Goal: Information Seeking & Learning: Learn about a topic

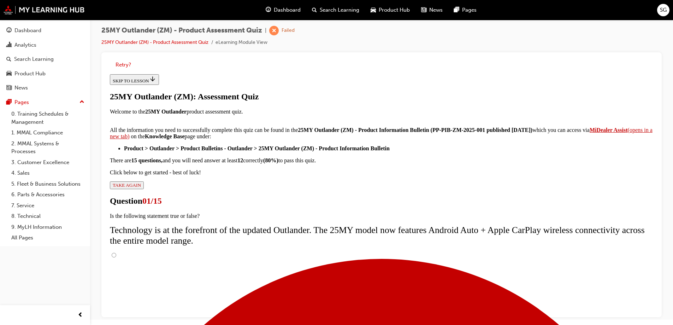
scroll to position [39, 0]
click at [116, 252] on input "True" at bounding box center [114, 254] width 5 height 5
radio input "true"
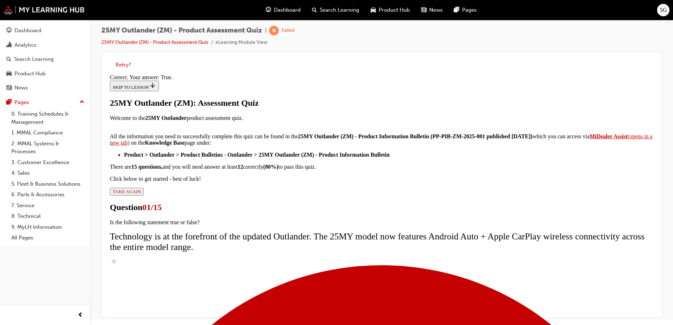
scroll to position [83, 0]
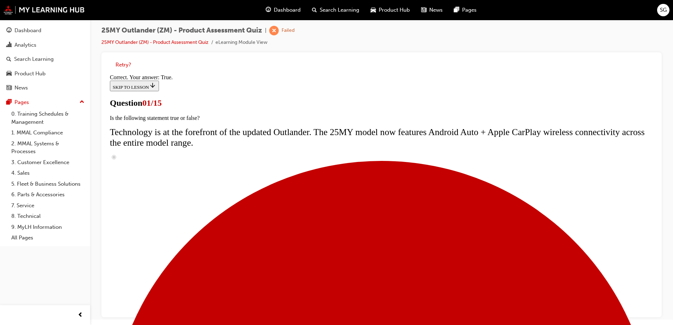
scroll to position [64, 0]
radio input "true"
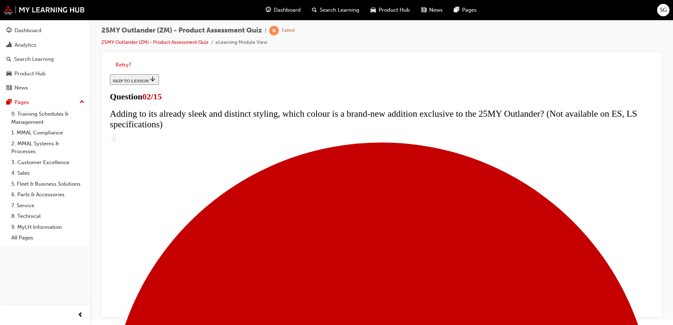
scroll to position [142, 0]
checkbox input "true"
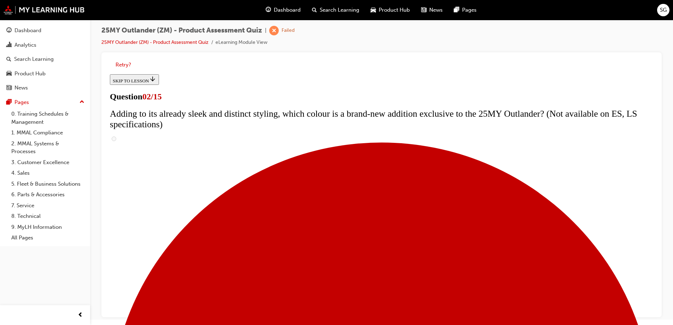
checkbox input "true"
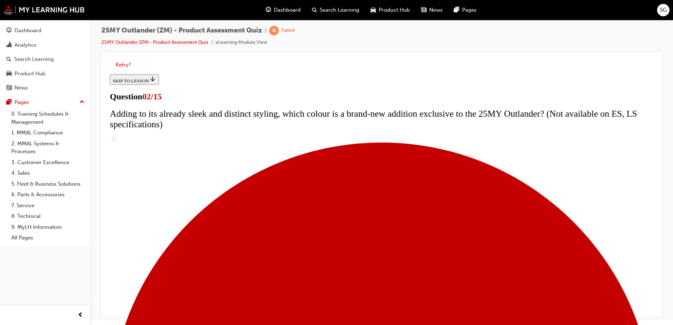
checkbox input "true"
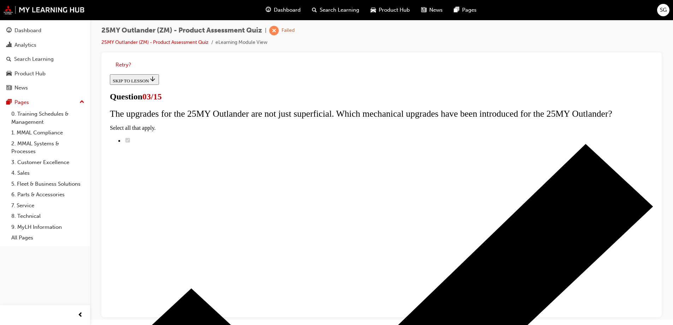
scroll to position [72, 0]
radio input "true"
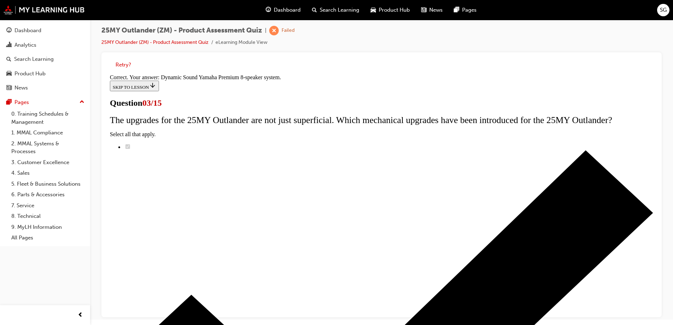
scroll to position [115, 0]
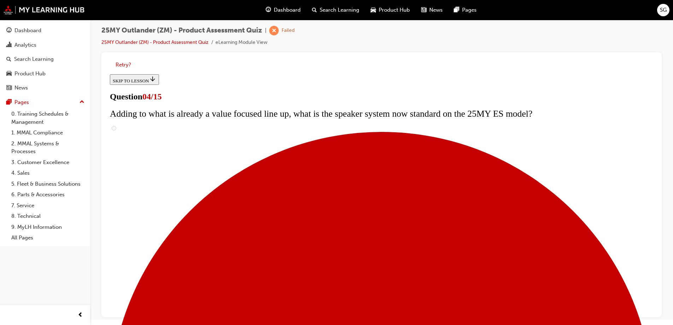
scroll to position [142, 0]
checkbox input "true"
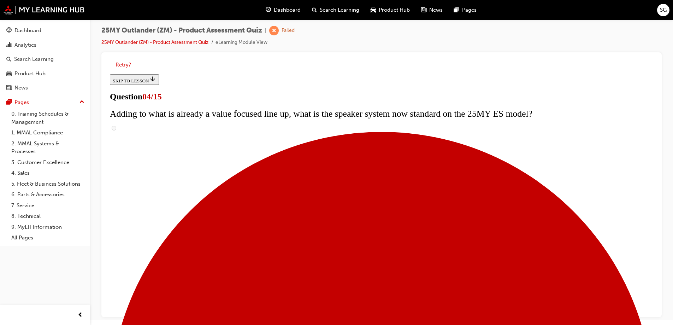
checkbox input "true"
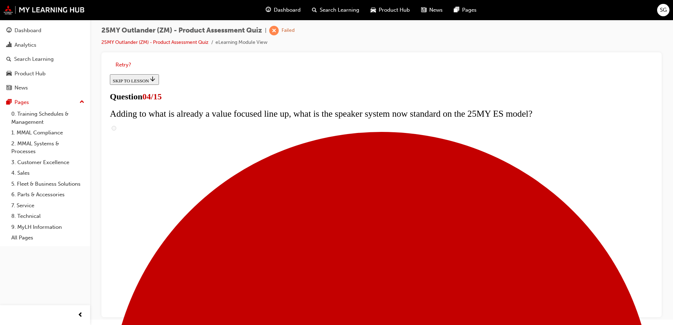
checkbox input "true"
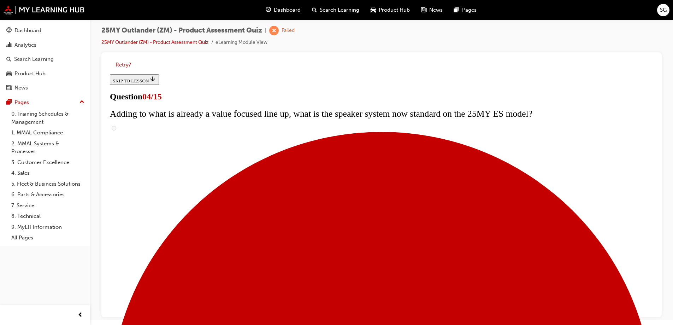
checkbox input "true"
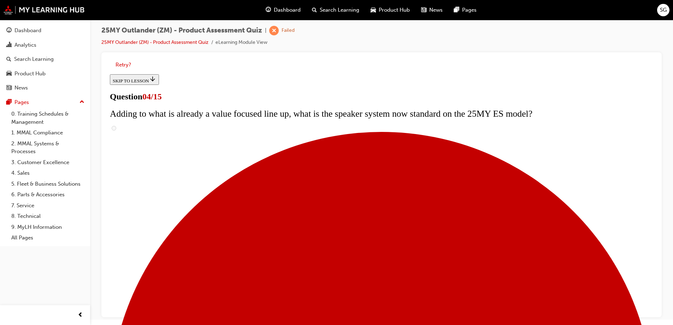
checkbox input "false"
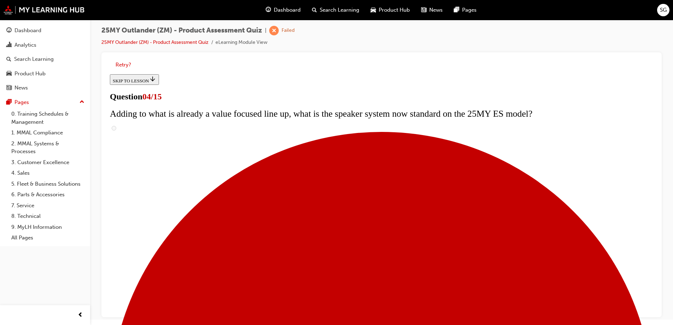
checkbox input "false"
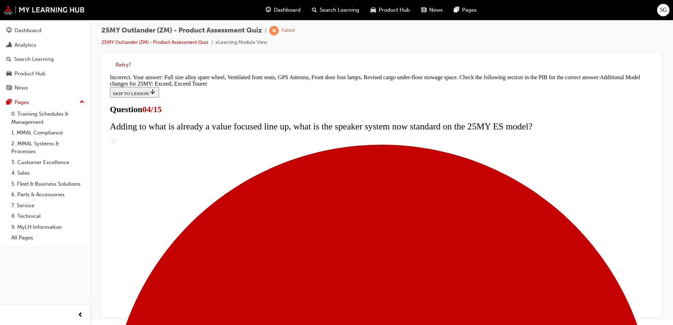
scroll to position [267, 0]
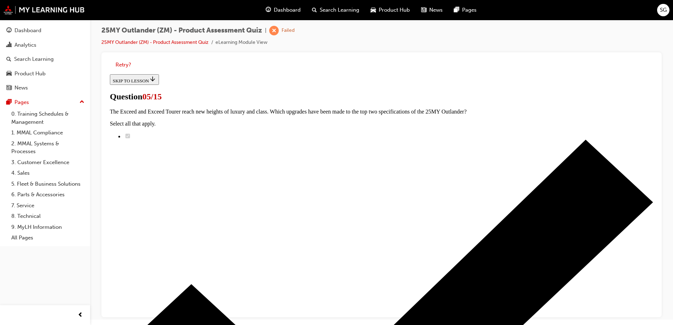
scroll to position [72, 0]
radio input "true"
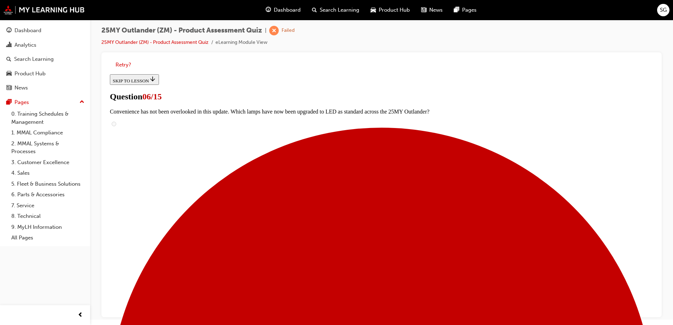
scroll to position [135, 0]
radio input "true"
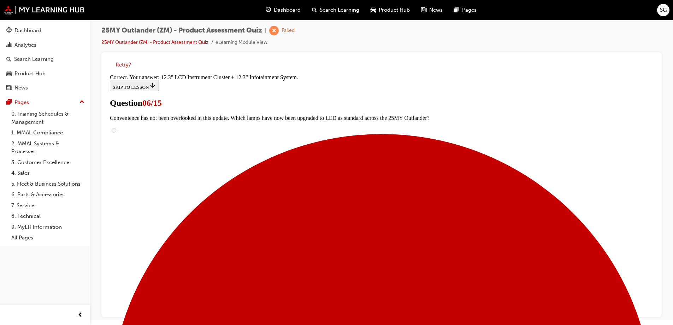
scroll to position [238, 0]
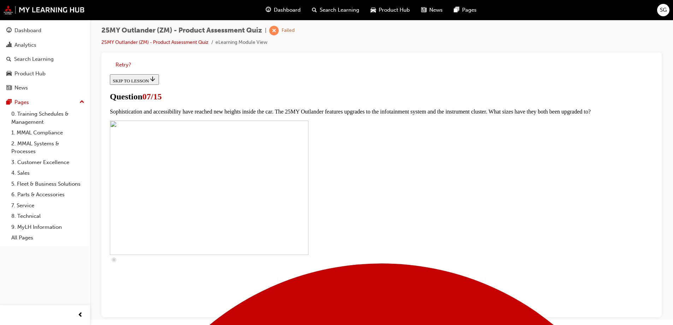
scroll to position [213, 0]
checkbox input "true"
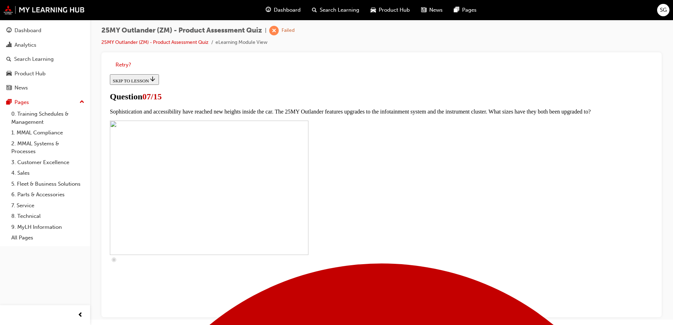
checkbox input "true"
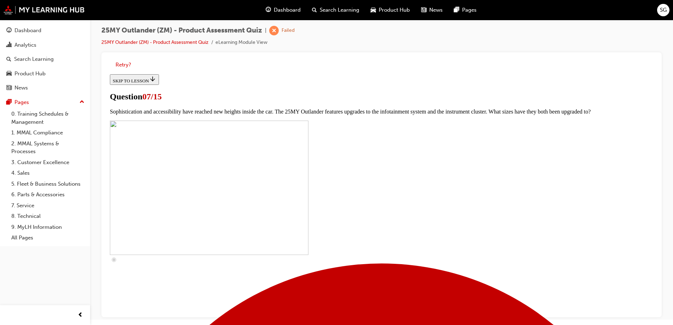
checkbox input "true"
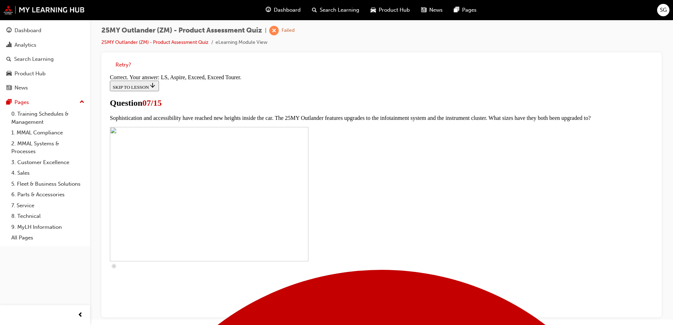
scroll to position [319, 0]
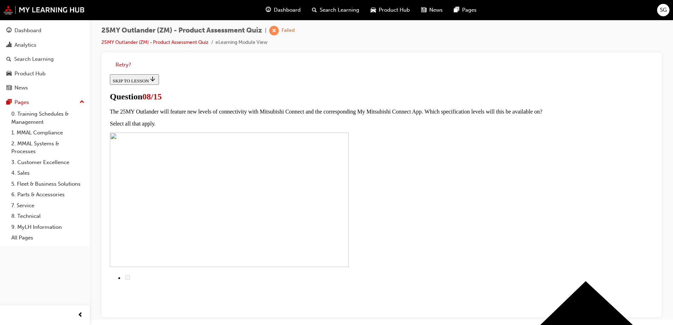
scroll to position [1, 0]
radio input "true"
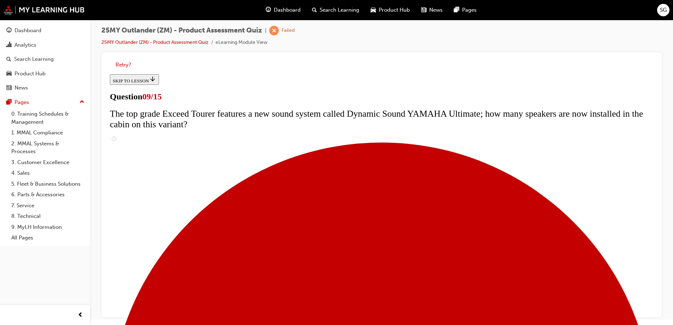
scroll to position [241, 0]
radio input "true"
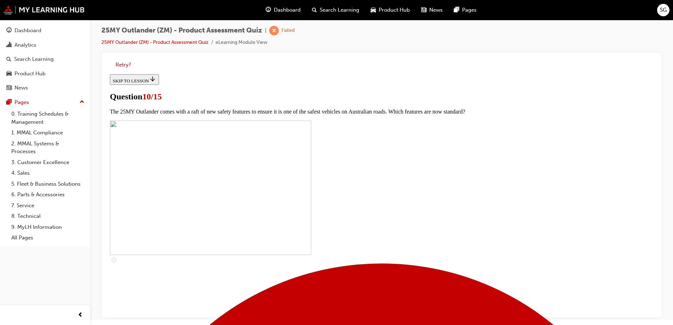
scroll to position [178, 0]
checkbox input "true"
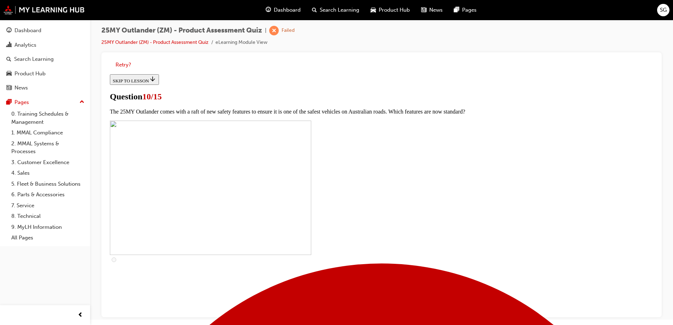
checkbox input "true"
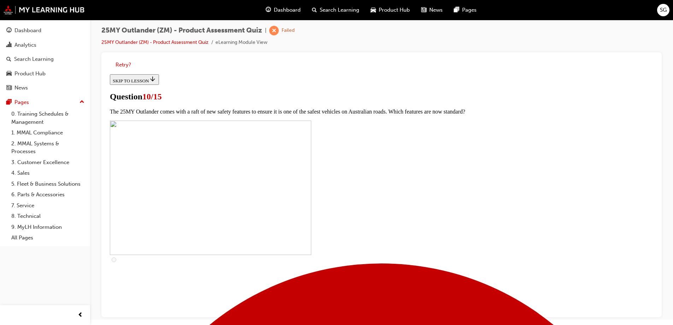
checkbox input "true"
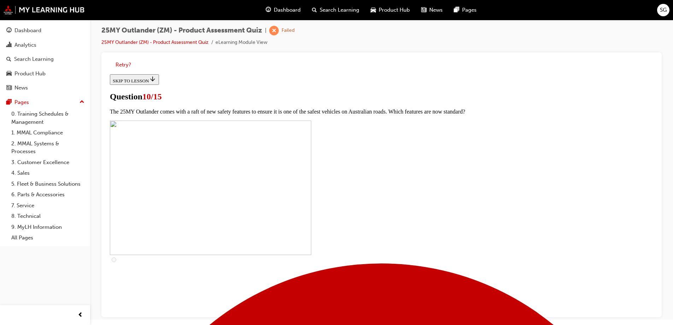
checkbox input "true"
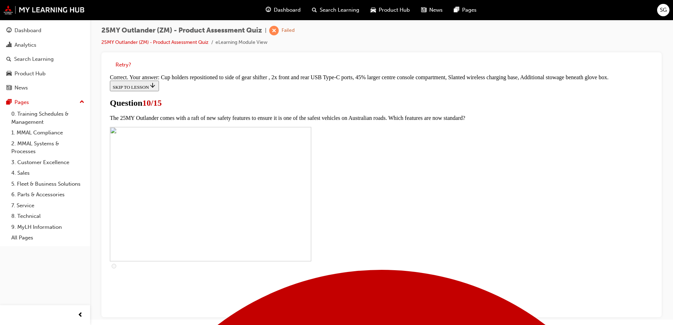
scroll to position [302, 0]
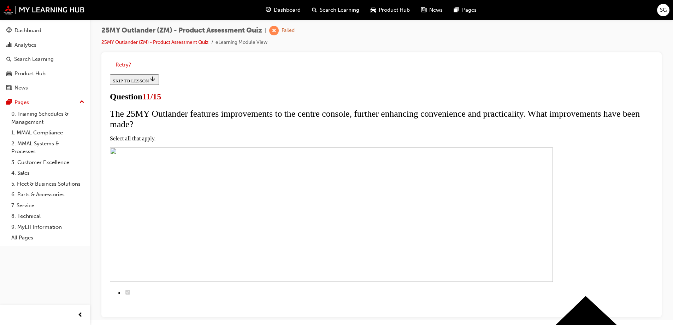
scroll to position [72, 0]
checkbox input "true"
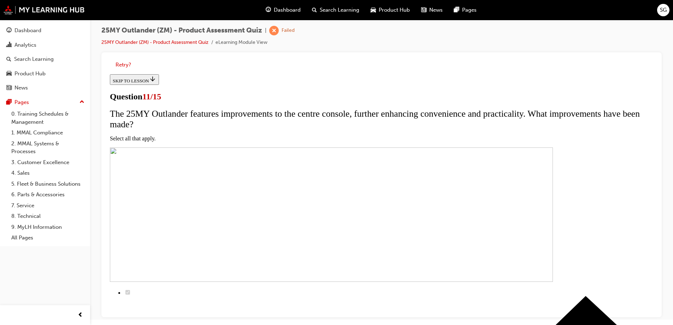
checkbox input "true"
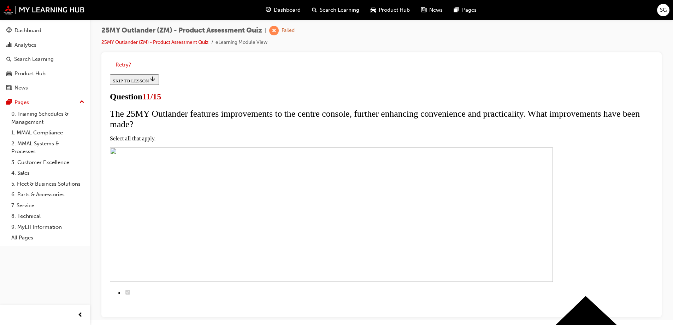
scroll to position [124, 0]
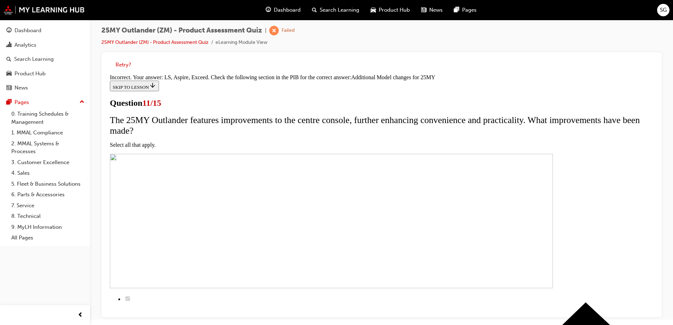
scroll to position [211, 0]
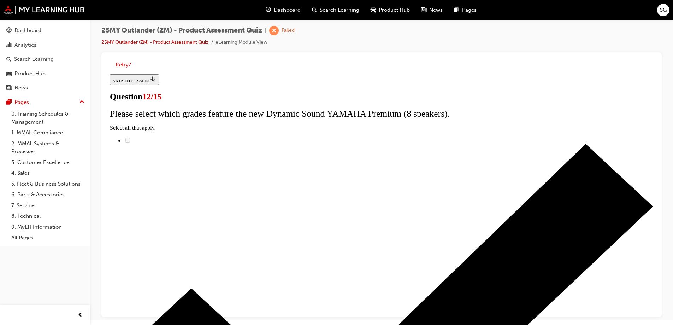
scroll to position [39, 0]
radio input "true"
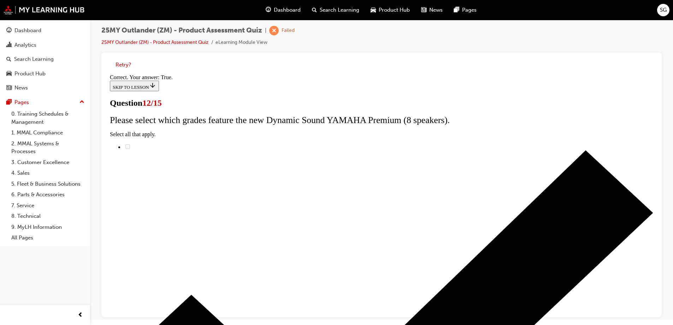
scroll to position [75, 0]
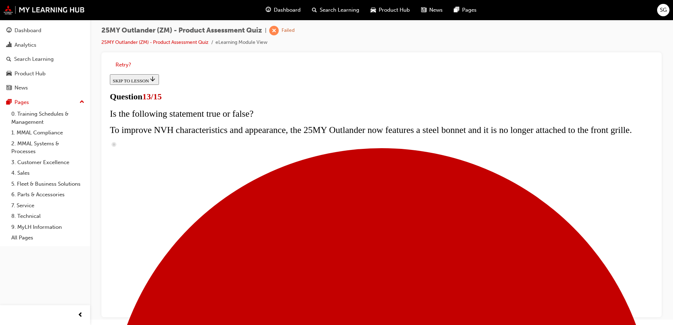
scroll to position [100, 0]
radio input "true"
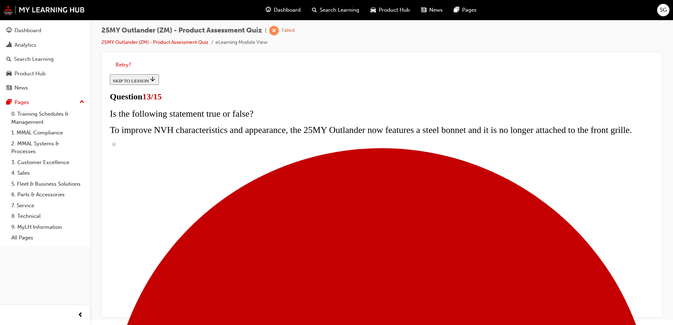
radio input "true"
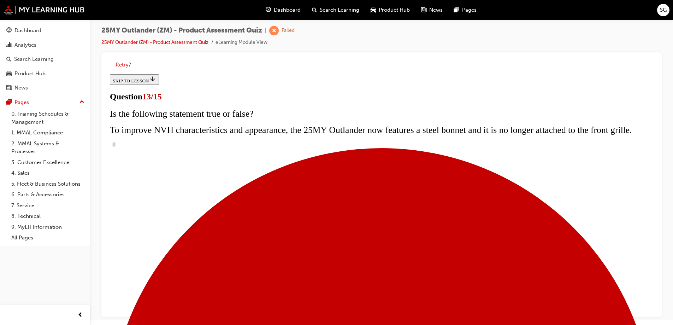
radio input "true"
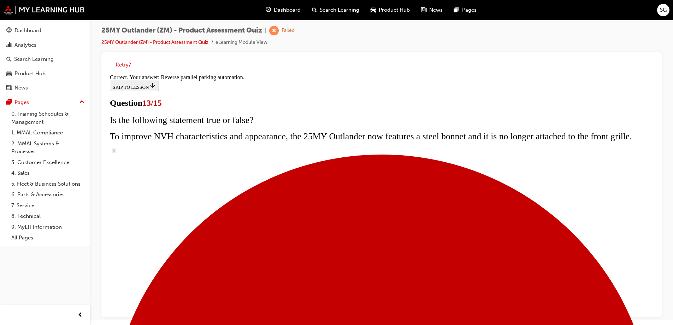
scroll to position [184, 0]
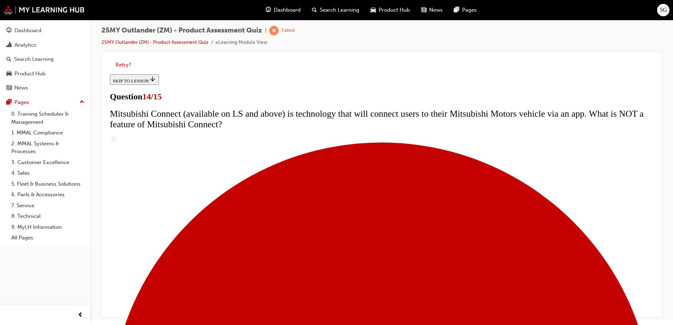
scroll to position [178, 0]
radio input "true"
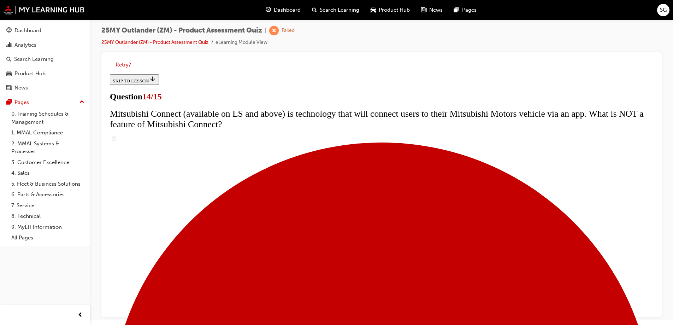
radio input "true"
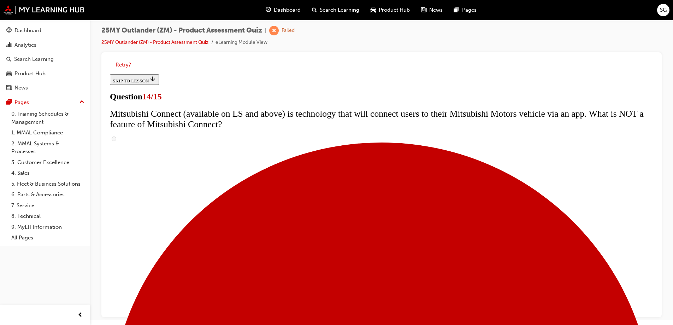
scroll to position [248, 0]
radio input "true"
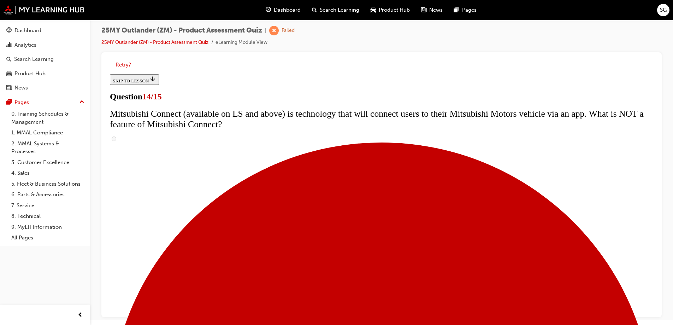
radio input "true"
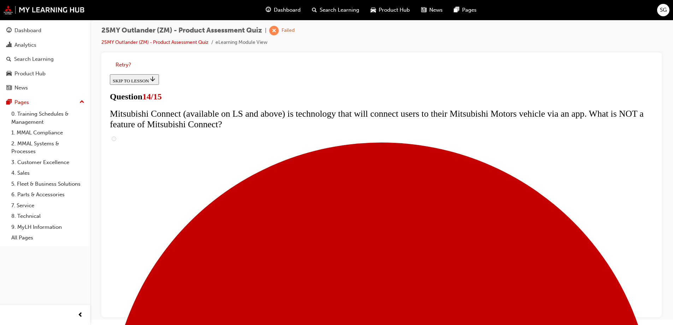
radio input "true"
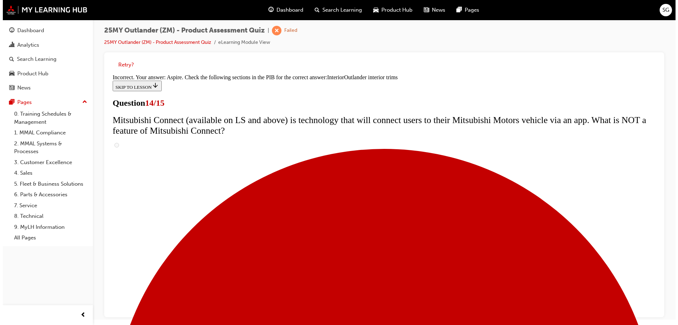
scroll to position [0, 0]
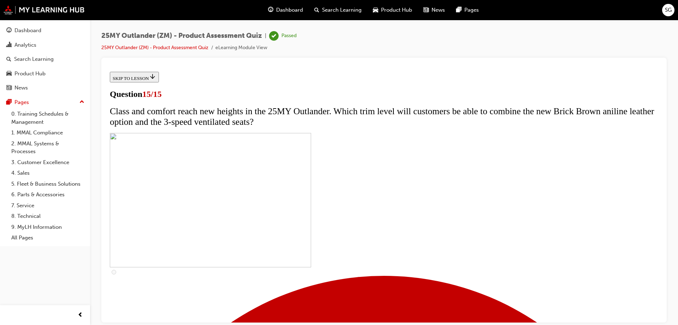
scroll to position [107, 0]
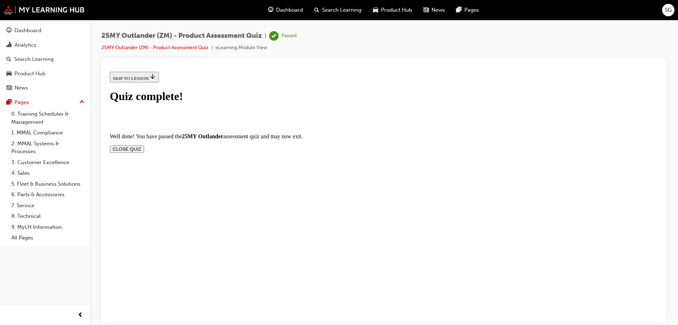
click at [144, 145] on button "CLOSE QUIZ" at bounding box center [127, 148] width 34 height 7
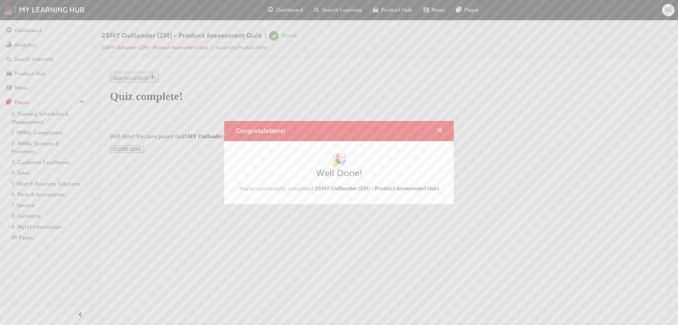
click at [440, 130] on span "cross-icon" at bounding box center [439, 131] width 5 height 6
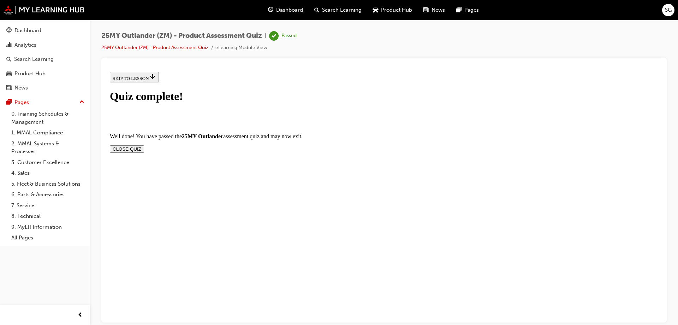
click at [284, 13] on span "Dashboard" at bounding box center [289, 10] width 27 height 8
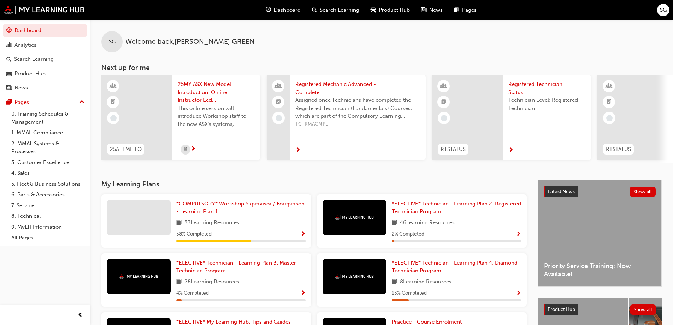
click at [337, 7] on span "Search Learning" at bounding box center [340, 10] width 40 height 8
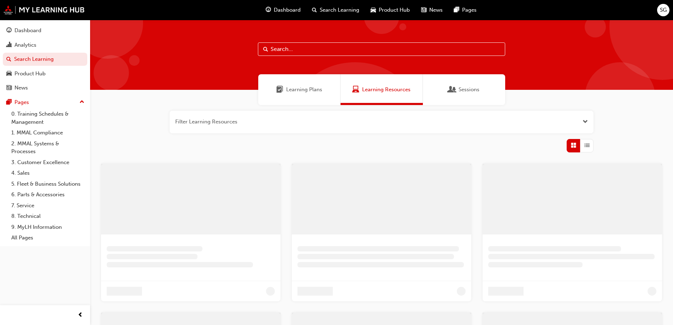
click at [379, 8] on span "Product Hub" at bounding box center [394, 10] width 31 height 8
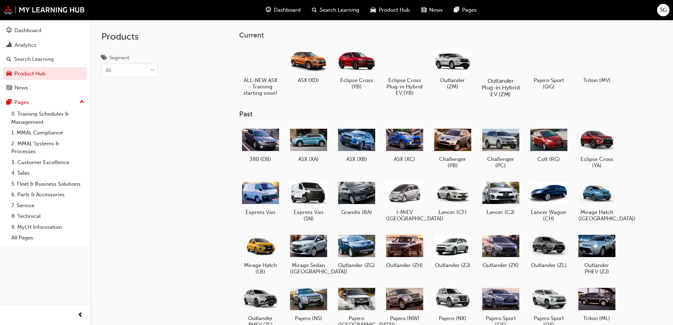
click at [502, 83] on h5 "Outlander Plug-in Hybrid EV (ZM)" at bounding box center [500, 87] width 39 height 20
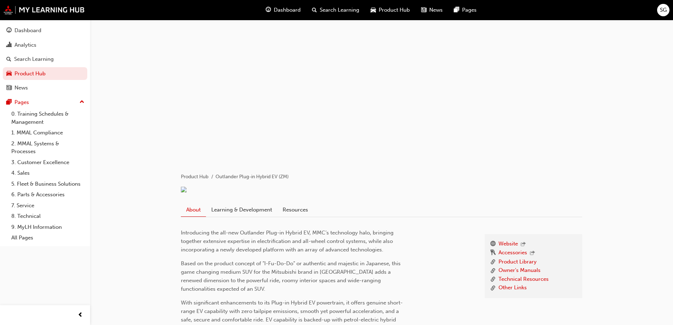
scroll to position [71, 0]
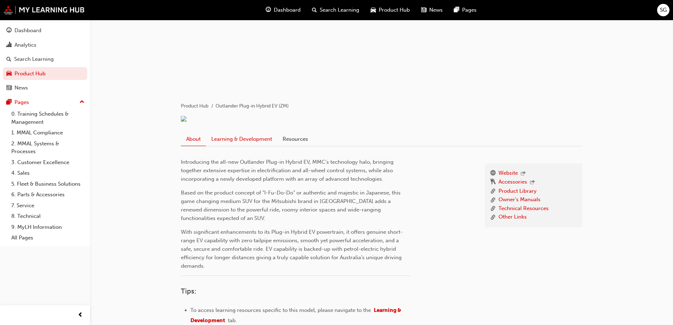
click at [218, 145] on link "Learning & Development" at bounding box center [241, 138] width 71 height 13
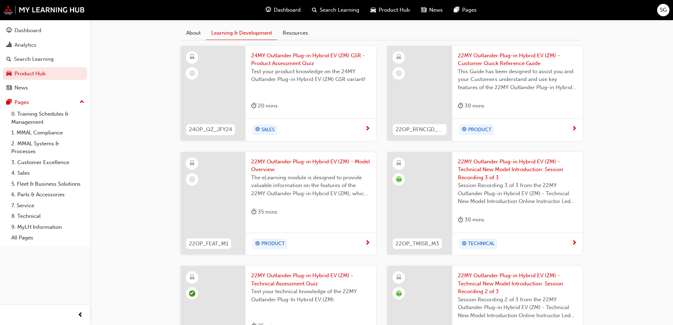
scroll to position [247, 0]
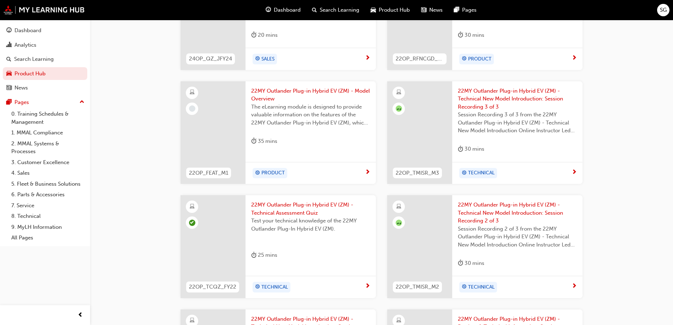
click at [481, 111] on span "22MY Outlander Plug-in Hybrid EV (ZM) - Technical New Model Introduction: Sessi…" at bounding box center [517, 99] width 119 height 24
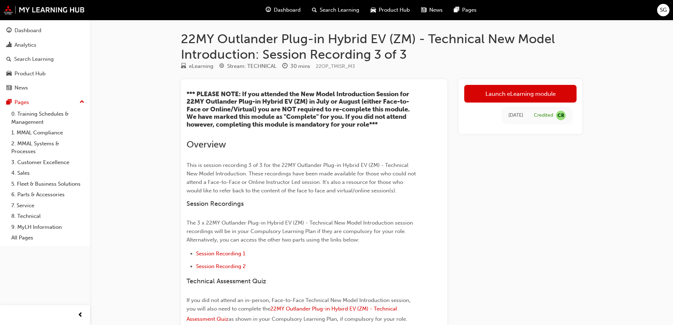
scroll to position [247, 0]
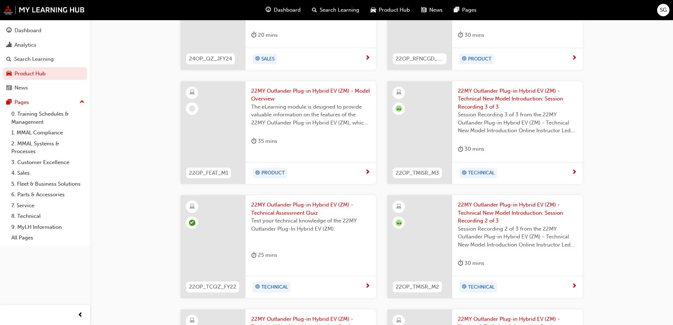
click at [271, 103] on span "22MY Outlander Plug-in Hybrid EV (ZM) - Model Overview" at bounding box center [310, 95] width 119 height 16
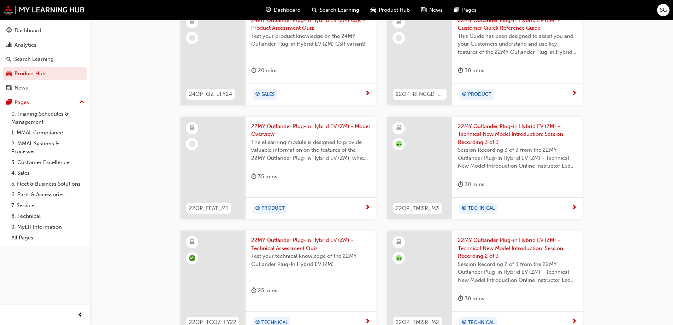
scroll to position [177, 0]
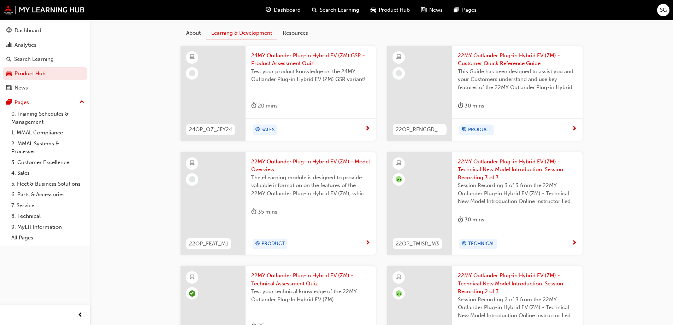
click at [485, 67] on span "22MY Outlander Plug-in Hybrid EV (ZM) - Customer Quick Reference Guide" at bounding box center [517, 60] width 119 height 16
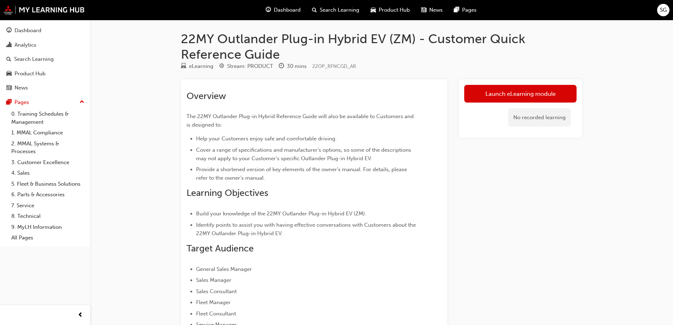
scroll to position [177, 0]
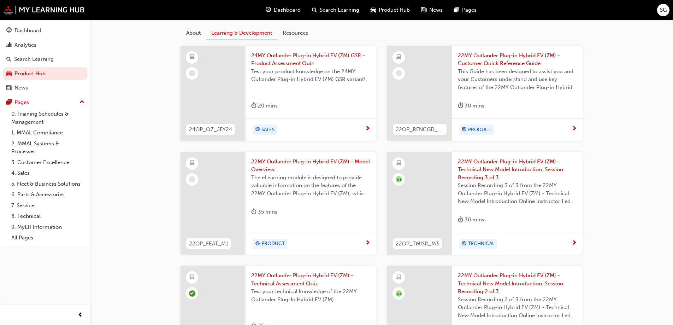
click at [265, 67] on span "24MY Outlander Plug-in Hybrid EV (ZM) GSR - Product Assessment Quiz" at bounding box center [310, 60] width 119 height 16
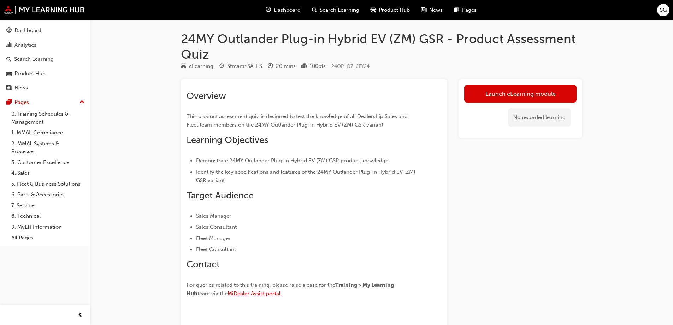
click at [660, 11] on span "SG" at bounding box center [663, 10] width 7 height 8
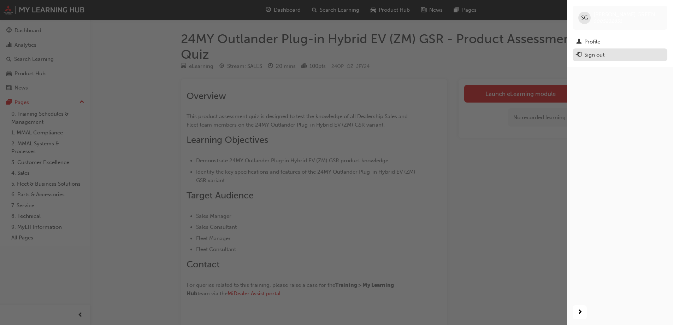
click at [606, 53] on div "Sign out" at bounding box center [620, 54] width 88 height 9
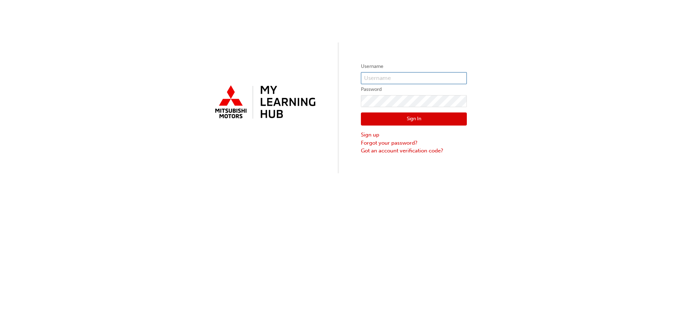
type input "0005232851"
drag, startPoint x: 410, startPoint y: 78, endPoint x: 343, endPoint y: 81, distance: 67.5
click at [343, 81] on div "Username 0005232851 Password Sign In Sign up Forgot your password? Got an accou…" at bounding box center [339, 86] width 678 height 173
type input "0005248987"
click button "Sign In" at bounding box center [414, 118] width 106 height 13
